Goal: Task Accomplishment & Management: Manage account settings

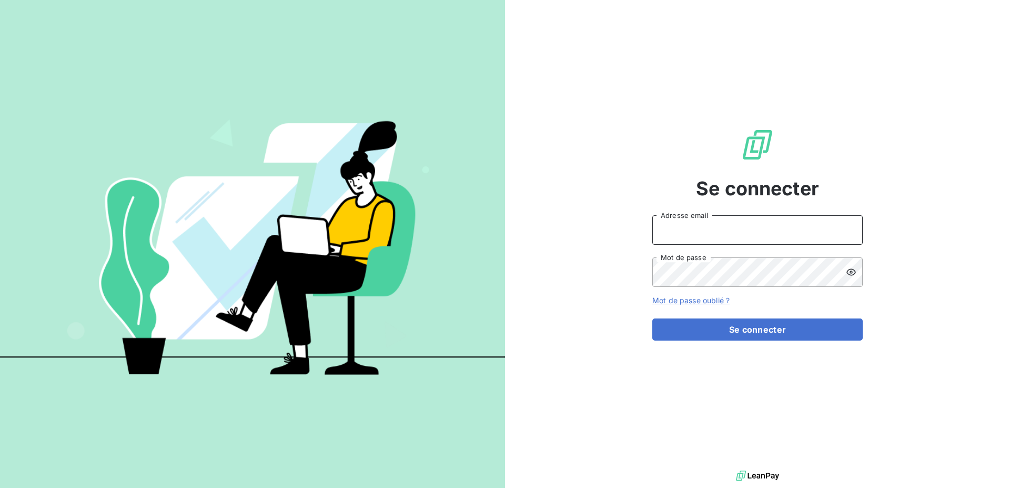
click at [746, 234] on input "Adresse email" at bounding box center [757, 229] width 210 height 29
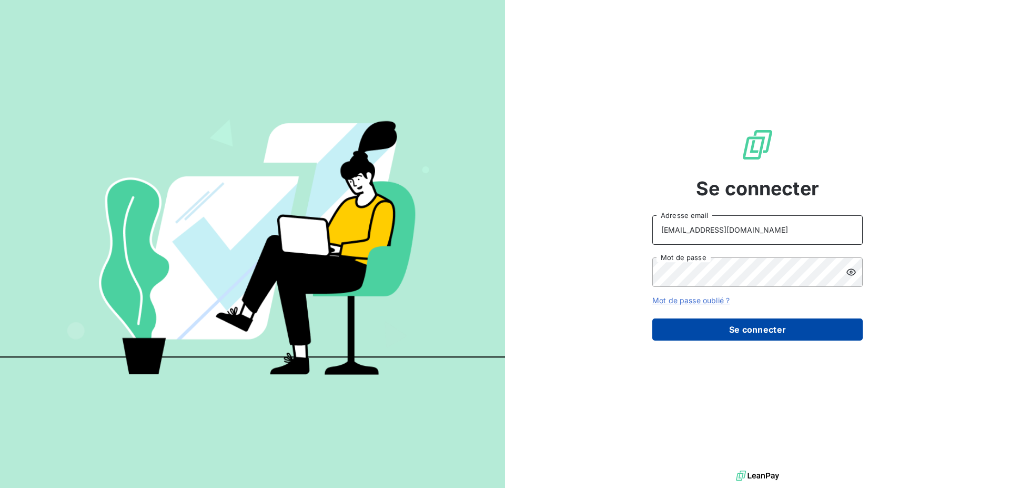
type input "[EMAIL_ADDRESS][DOMAIN_NAME]"
click at [755, 333] on button "Se connecter" at bounding box center [757, 329] width 210 height 22
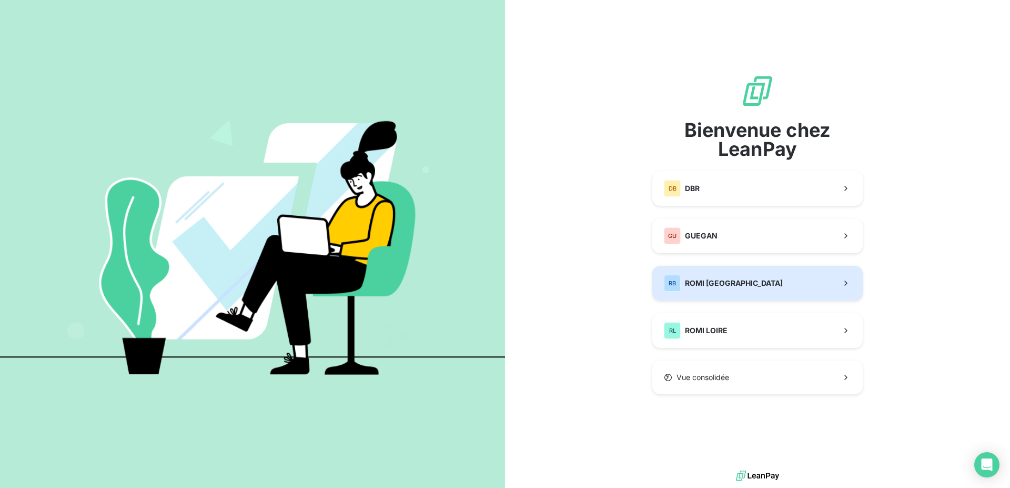
click at [754, 285] on button "RB ROMI BRETAGNE" at bounding box center [757, 283] width 210 height 35
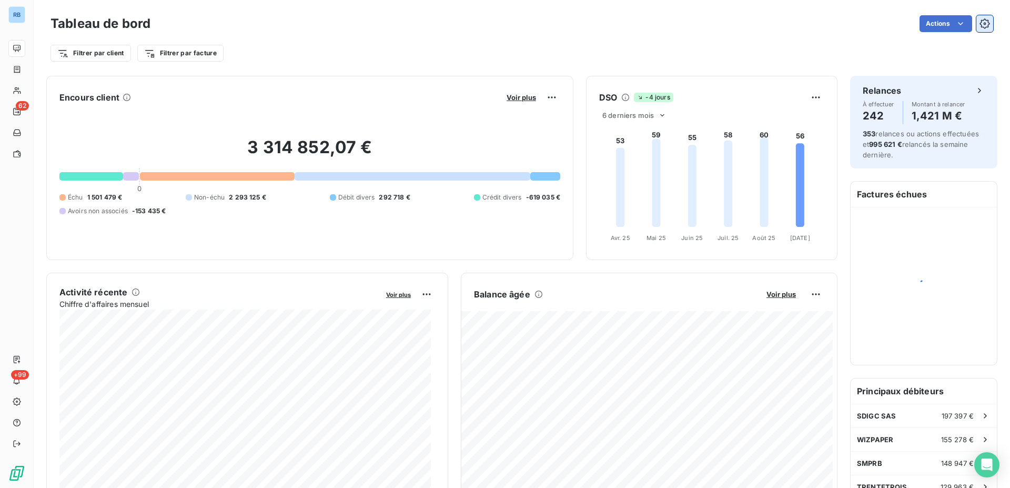
click at [980, 22] on icon "button" at bounding box center [985, 23] width 11 height 11
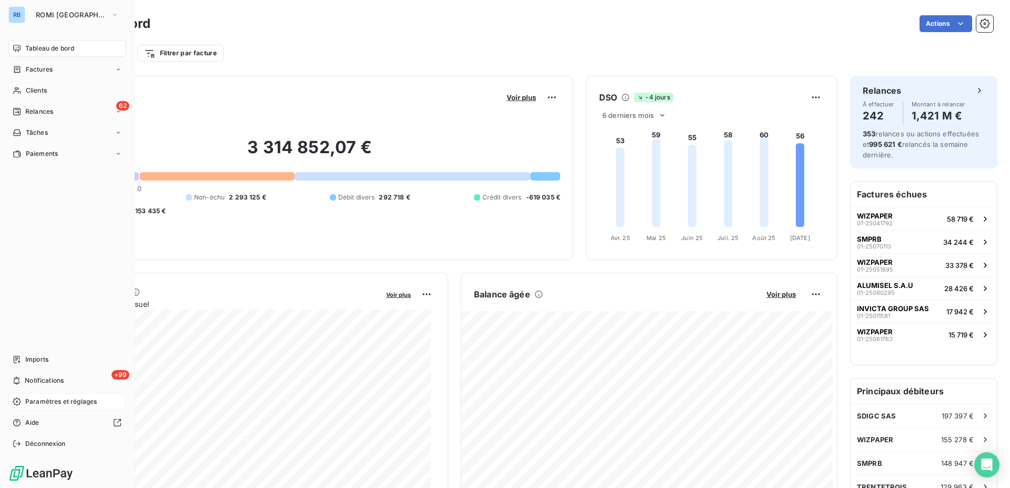
click at [36, 402] on span "Paramètres et réglages" at bounding box center [61, 401] width 72 height 9
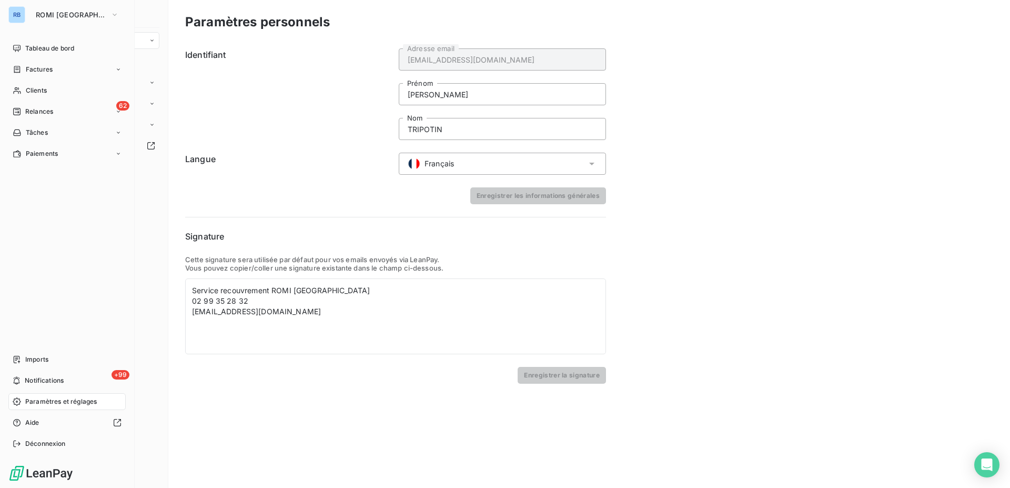
click at [20, 405] on icon at bounding box center [17, 401] width 8 height 8
click at [45, 400] on span "Paramètres et réglages" at bounding box center [61, 401] width 72 height 9
click at [13, 403] on icon at bounding box center [17, 401] width 8 height 8
click at [74, 403] on span "Paramètres et réglages" at bounding box center [61, 401] width 72 height 9
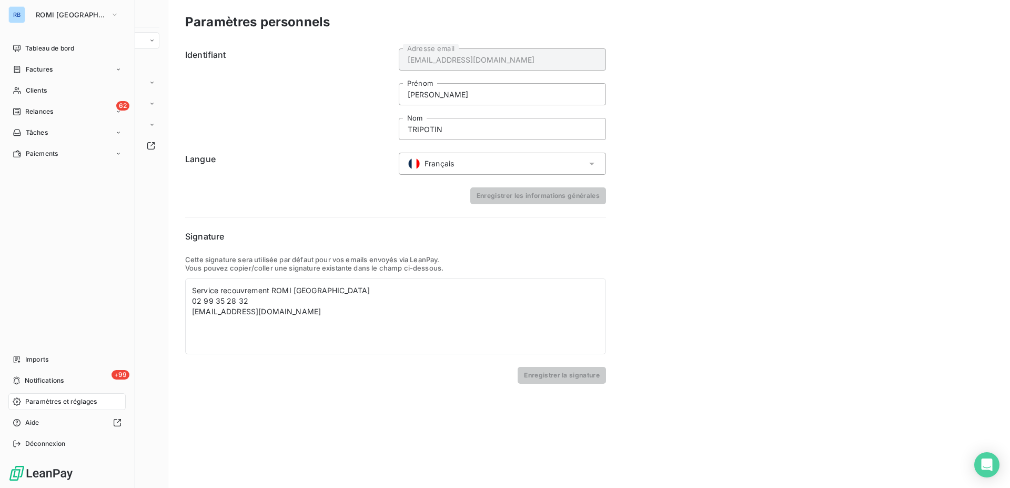
click at [74, 403] on span "Paramètres et réglages" at bounding box center [61, 401] width 72 height 9
click at [38, 128] on span "Tâches" at bounding box center [37, 132] width 22 height 9
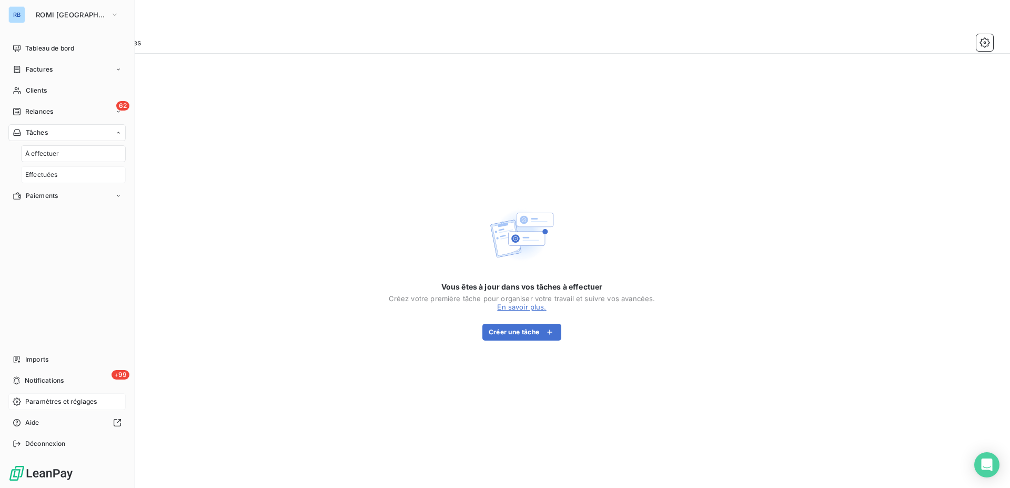
click at [46, 176] on span "Effectuées" at bounding box center [41, 174] width 33 height 9
click at [55, 154] on span "À effectuer" at bounding box center [42, 153] width 34 height 9
click at [39, 405] on span "Paramètres et réglages" at bounding box center [61, 401] width 72 height 9
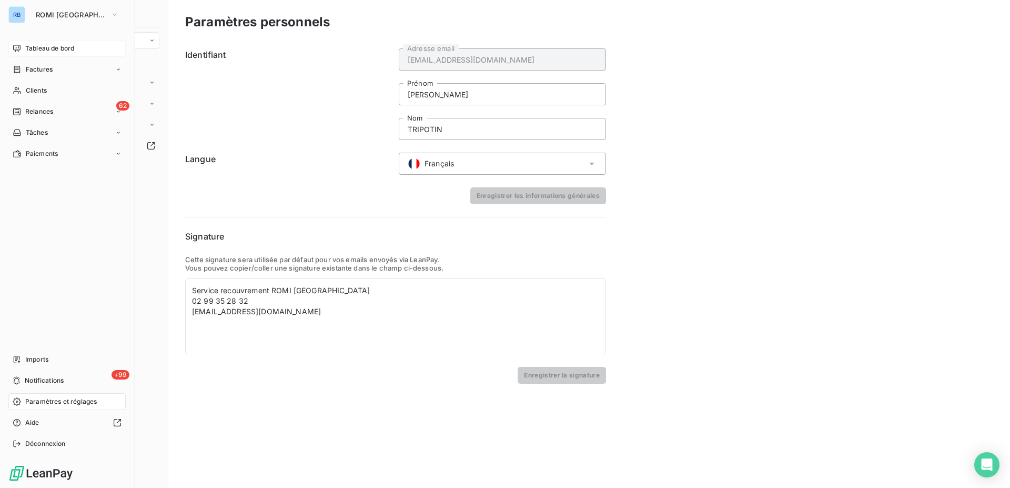
click at [26, 51] on span "Tableau de bord" at bounding box center [49, 48] width 49 height 9
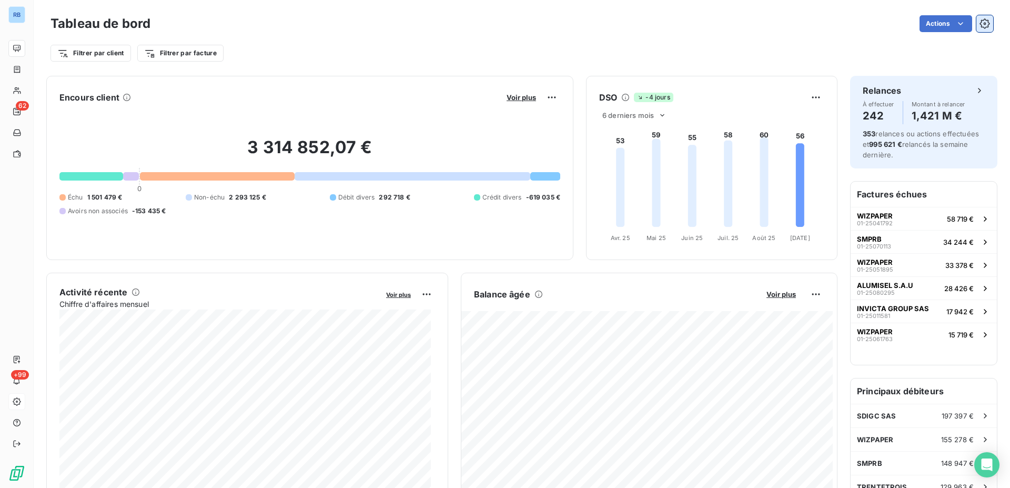
click at [980, 24] on icon "button" at bounding box center [985, 23] width 11 height 11
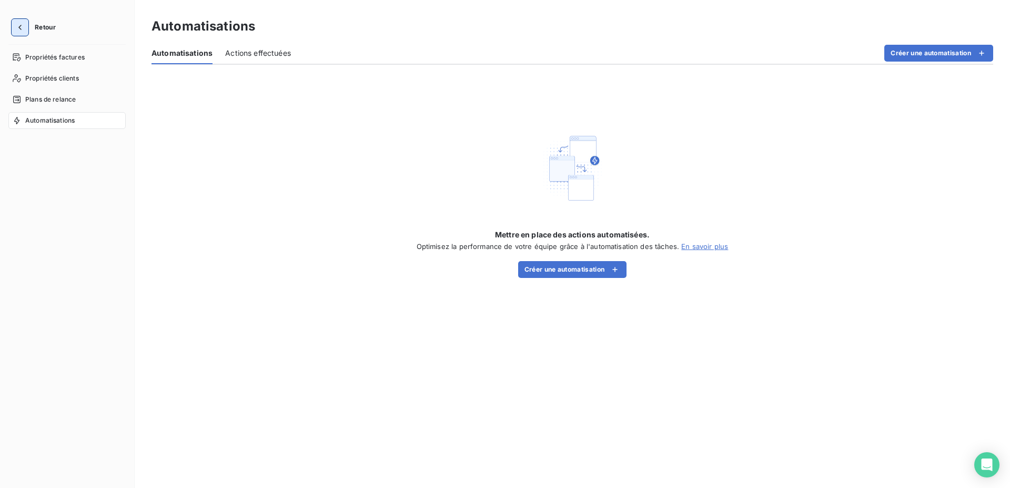
click at [15, 26] on icon "button" at bounding box center [20, 27] width 11 height 11
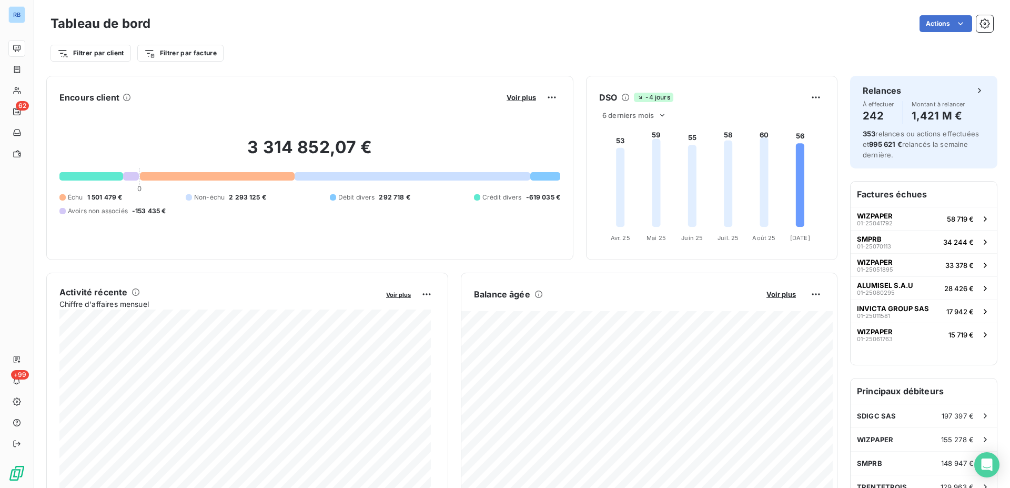
click at [21, 49] on icon at bounding box center [17, 48] width 8 height 8
click at [19, 399] on icon at bounding box center [17, 401] width 8 height 8
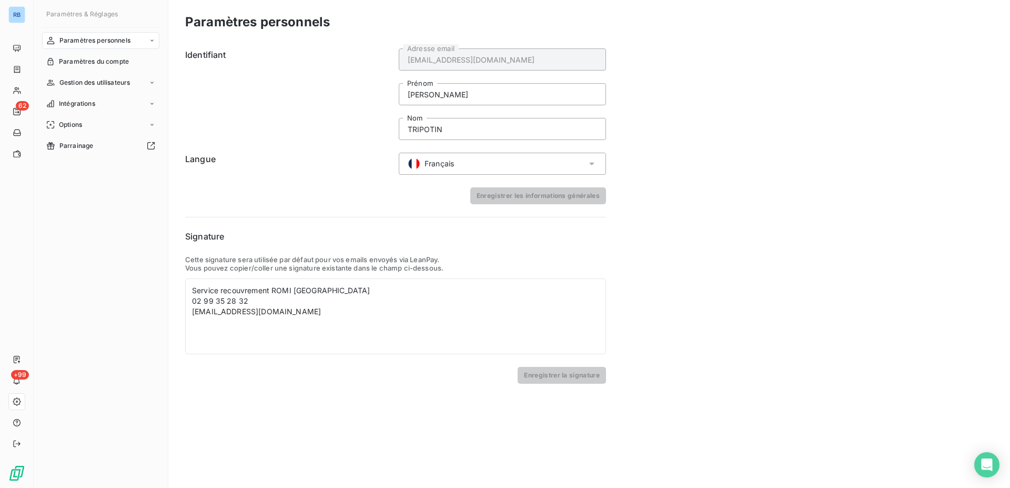
click at [19, 399] on icon at bounding box center [17, 401] width 8 height 8
click at [87, 84] on span "Gestion des utilisateurs" at bounding box center [94, 82] width 71 height 9
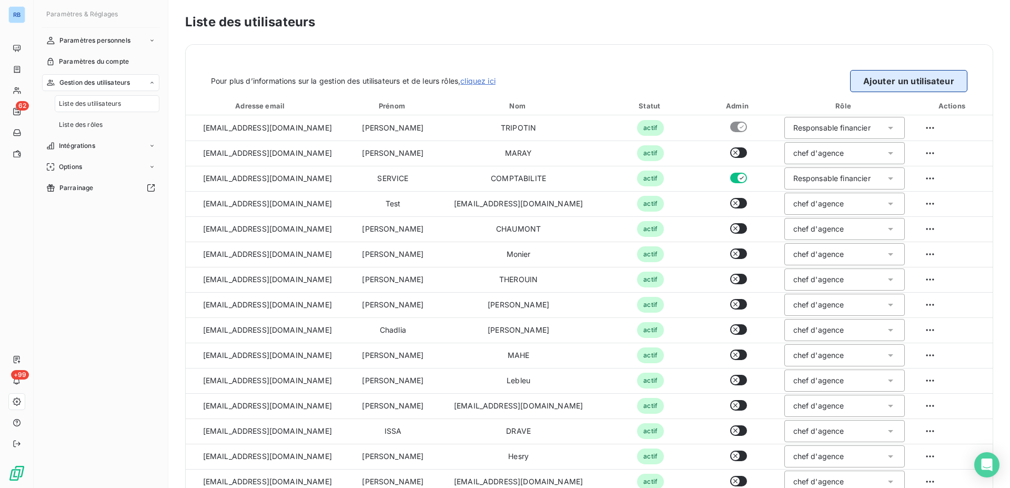
click at [886, 87] on button "Ajouter un utilisateur" at bounding box center [908, 81] width 117 height 22
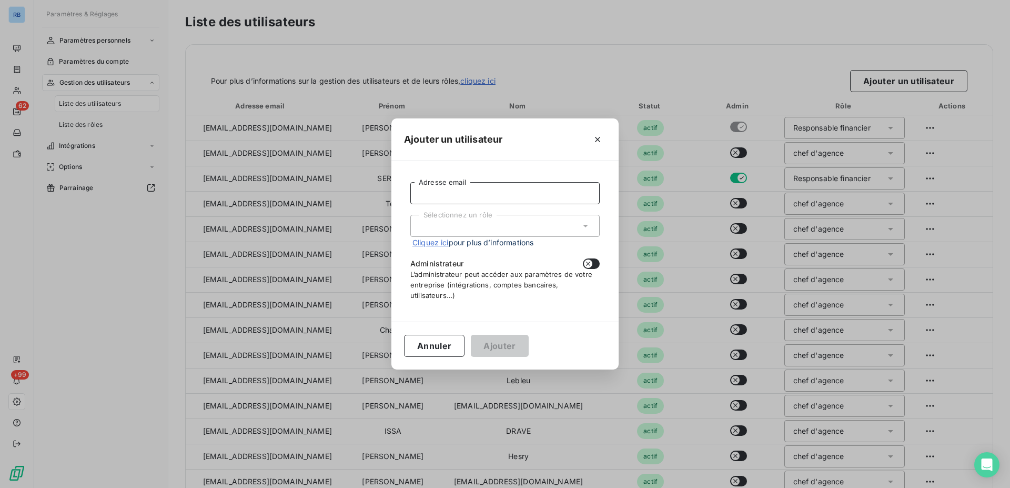
click at [481, 192] on input "Adresse email" at bounding box center [504, 193] width 189 height 22
type input "[EMAIL_ADDRESS][DOMAIN_NAME]"
click at [582, 225] on icon at bounding box center [585, 225] width 11 height 11
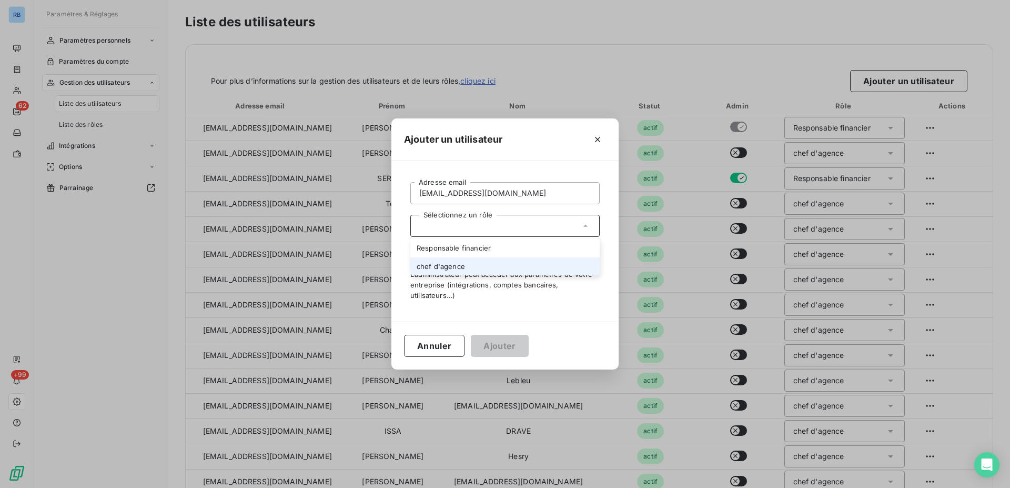
click at [450, 269] on li "chef d'agence" at bounding box center [504, 266] width 189 height 18
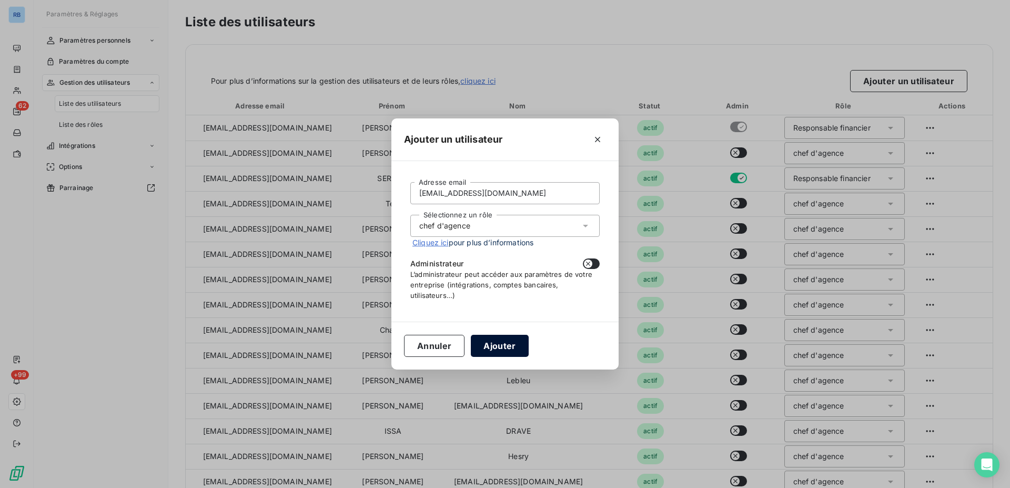
click at [504, 350] on button "Ajouter" at bounding box center [499, 346] width 57 height 22
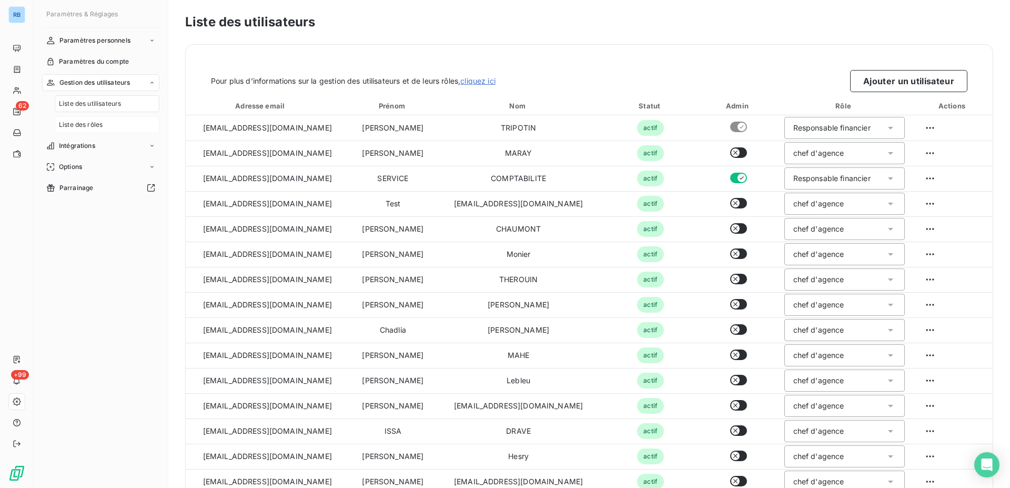
click at [70, 124] on span "Liste des rôles" at bounding box center [81, 124] width 44 height 9
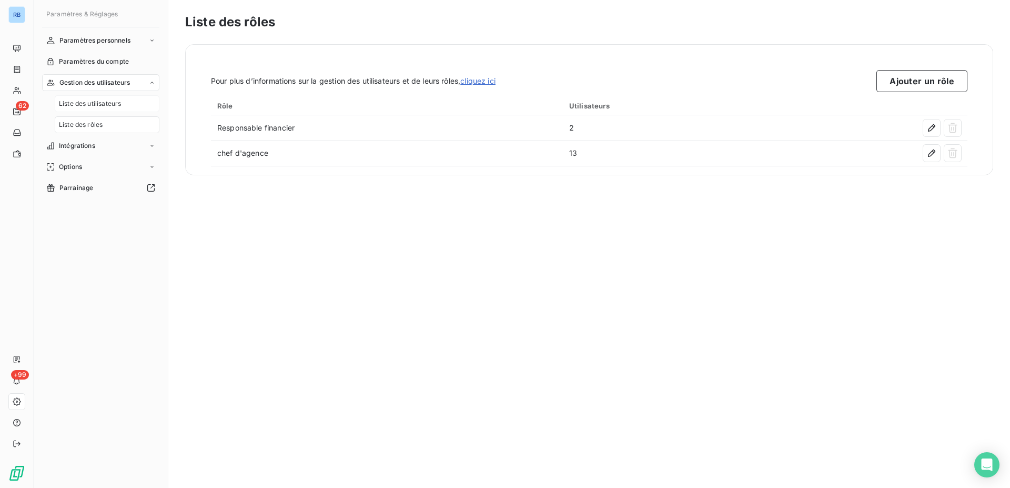
click at [79, 107] on span "Liste des utilisateurs" at bounding box center [90, 103] width 62 height 9
